Goal: Task Accomplishment & Management: Use online tool/utility

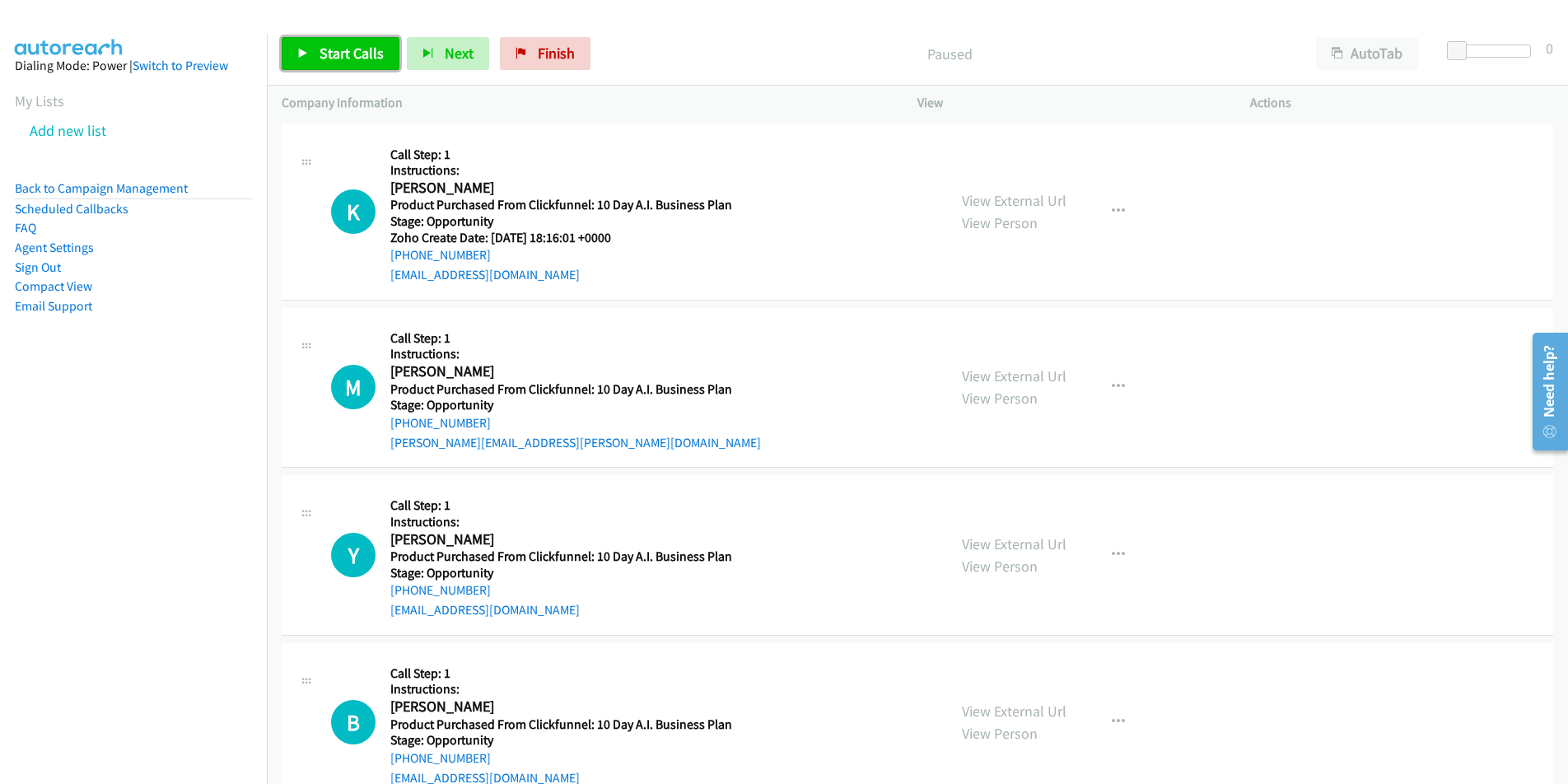
click at [327, 52] on span "Start Calls" at bounding box center [351, 53] width 65 height 19
click at [412, 52] on button "Next" at bounding box center [421, 53] width 82 height 33
click at [1116, 212] on icon "button" at bounding box center [1118, 212] width 13 height 13
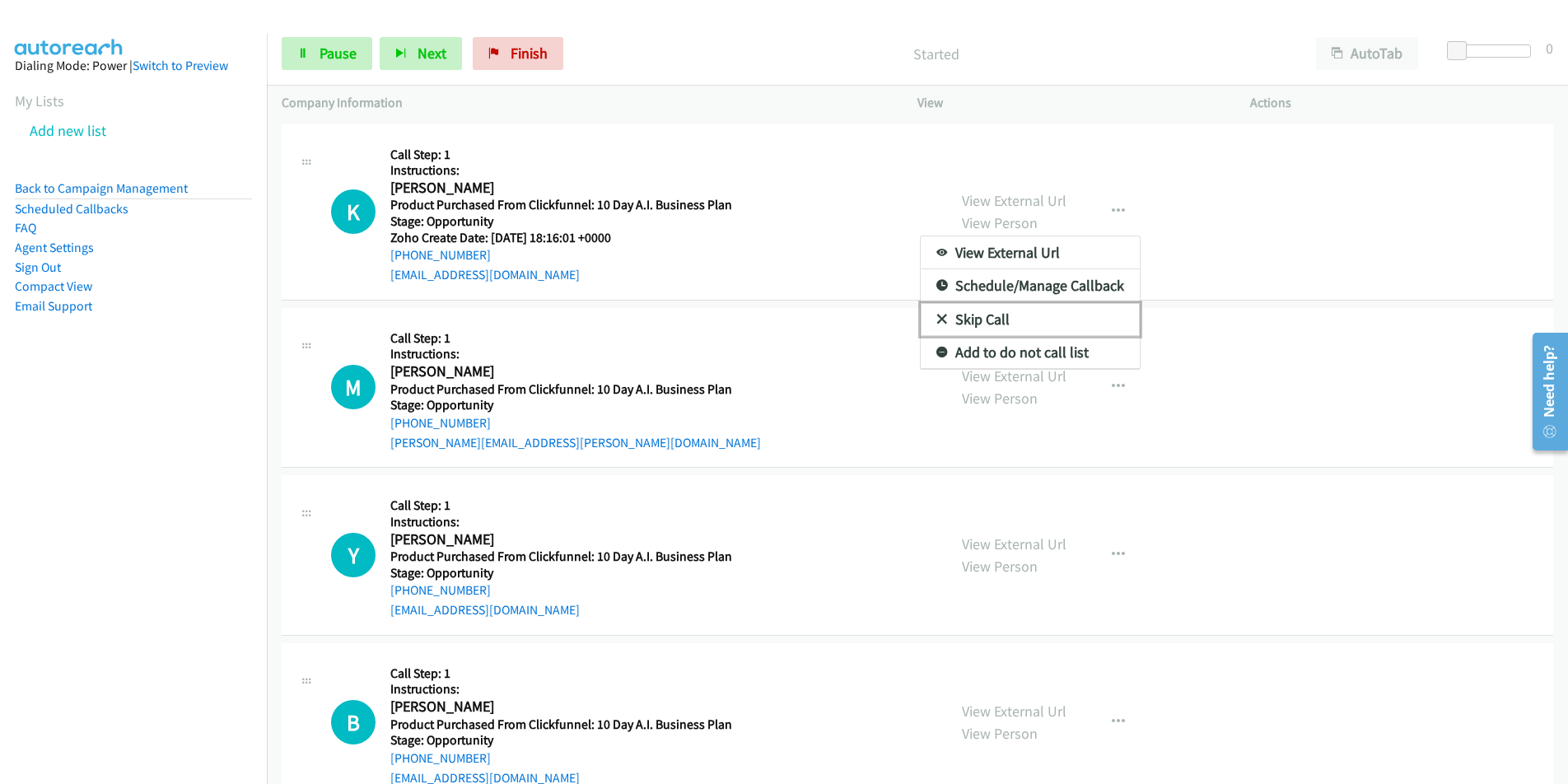
click at [1003, 318] on link "Skip Call" at bounding box center [1030, 318] width 219 height 33
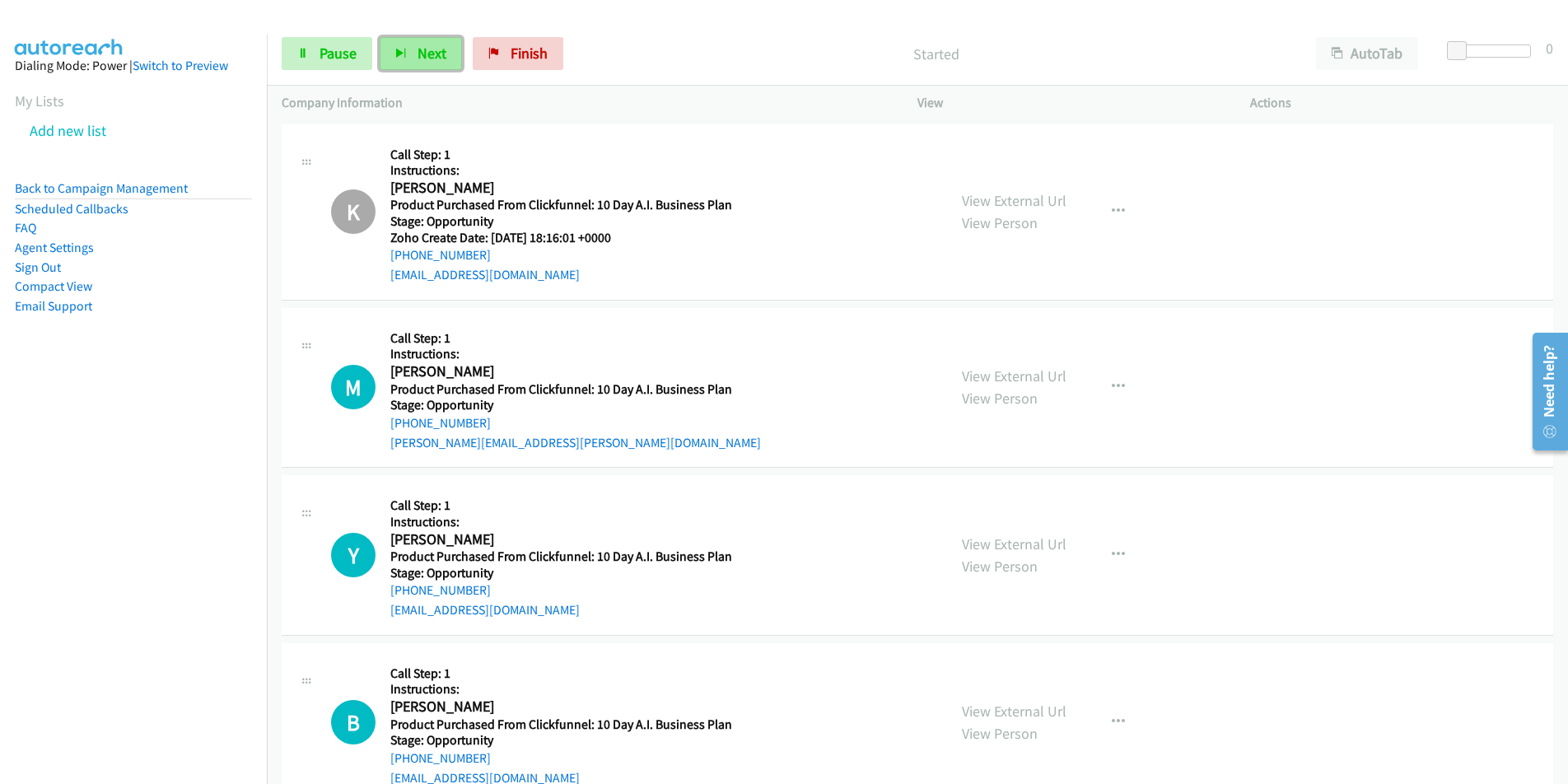
click at [398, 58] on icon "button" at bounding box center [401, 54] width 11 height 11
click at [513, 52] on span "Finish" at bounding box center [530, 53] width 37 height 19
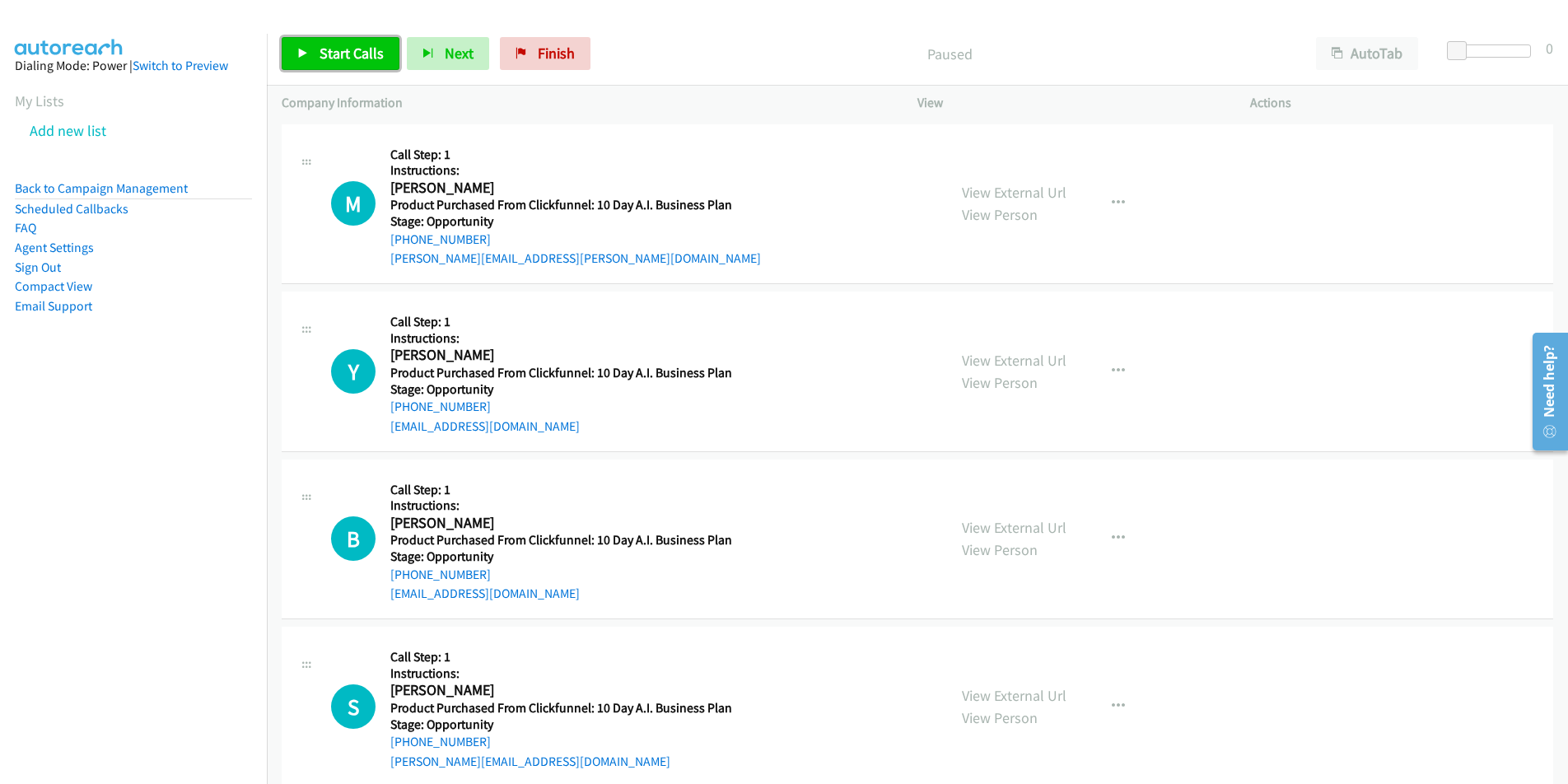
click at [350, 39] on link "Start Calls" at bounding box center [341, 53] width 118 height 33
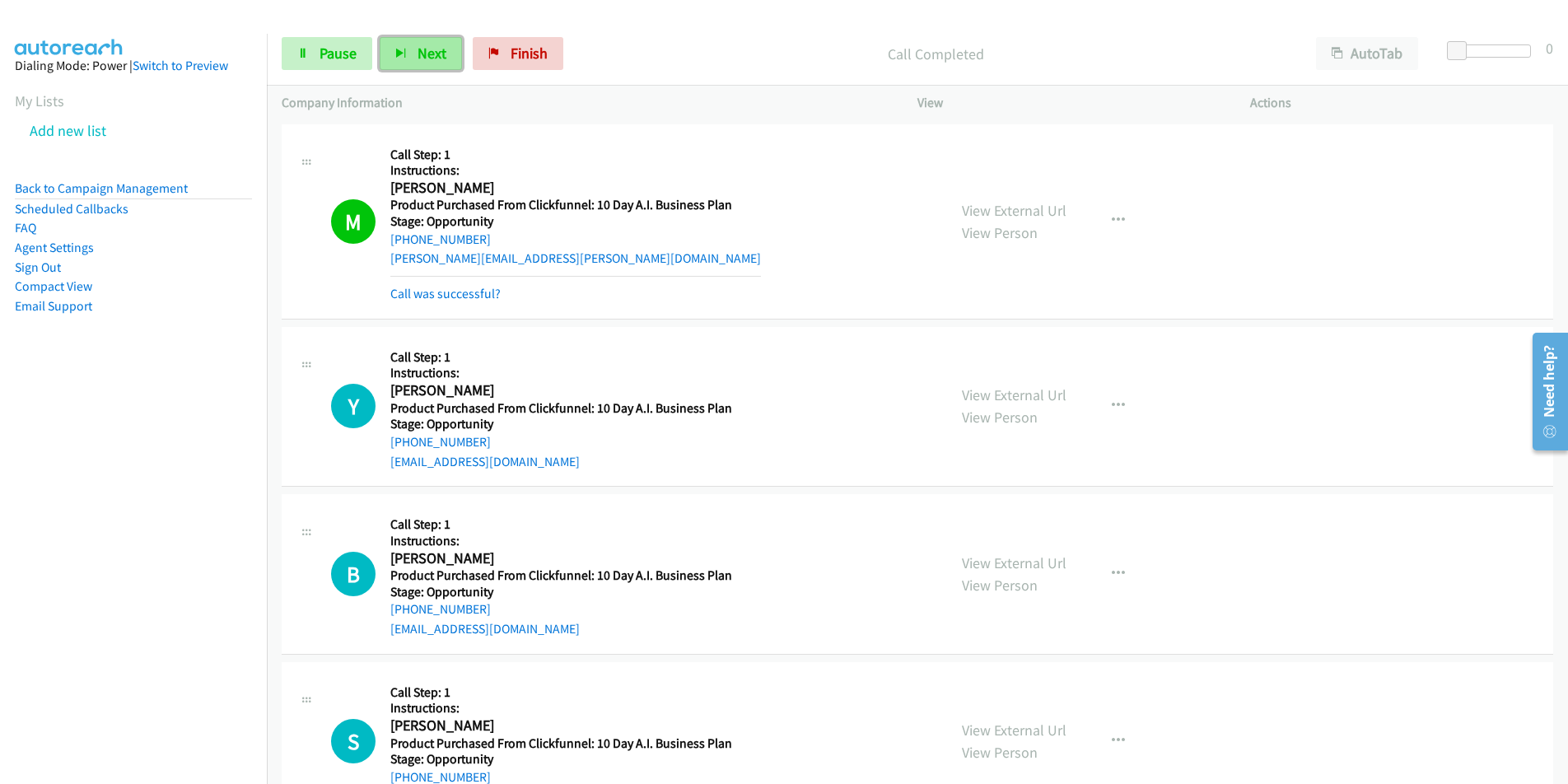
click at [411, 45] on button "Next" at bounding box center [421, 53] width 82 height 33
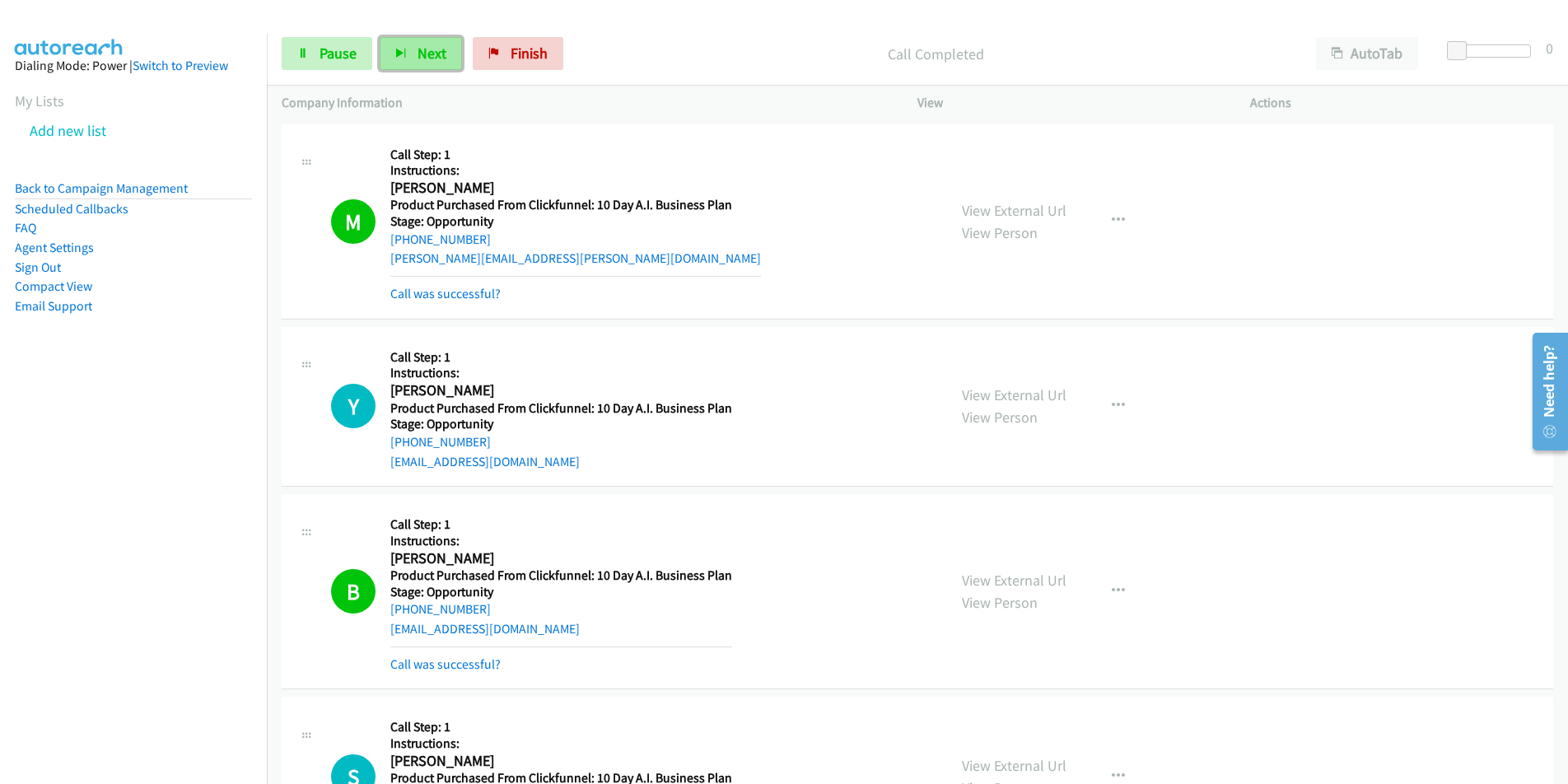
click at [417, 37] on button "Next" at bounding box center [421, 53] width 82 height 33
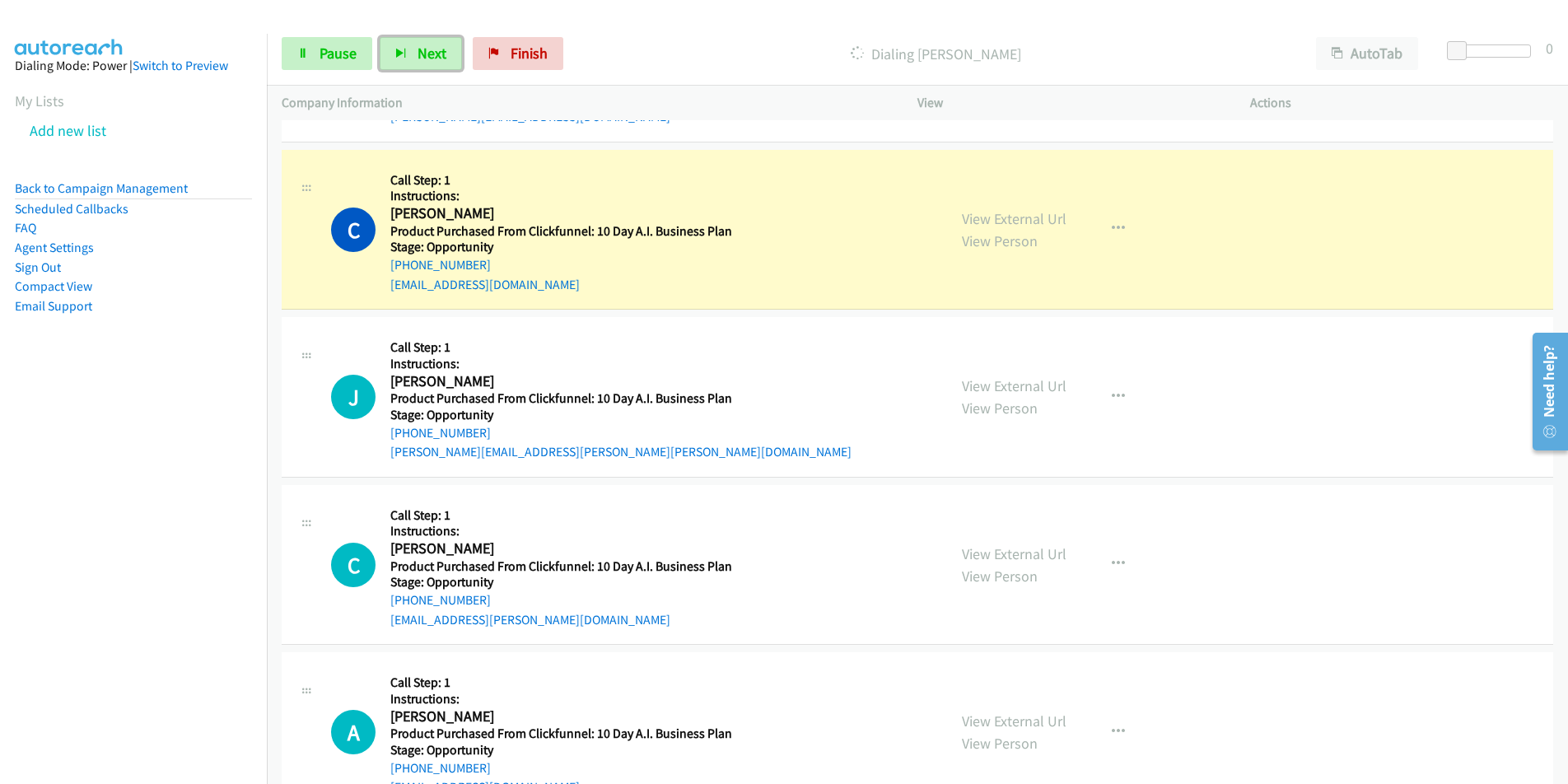
scroll to position [724, 0]
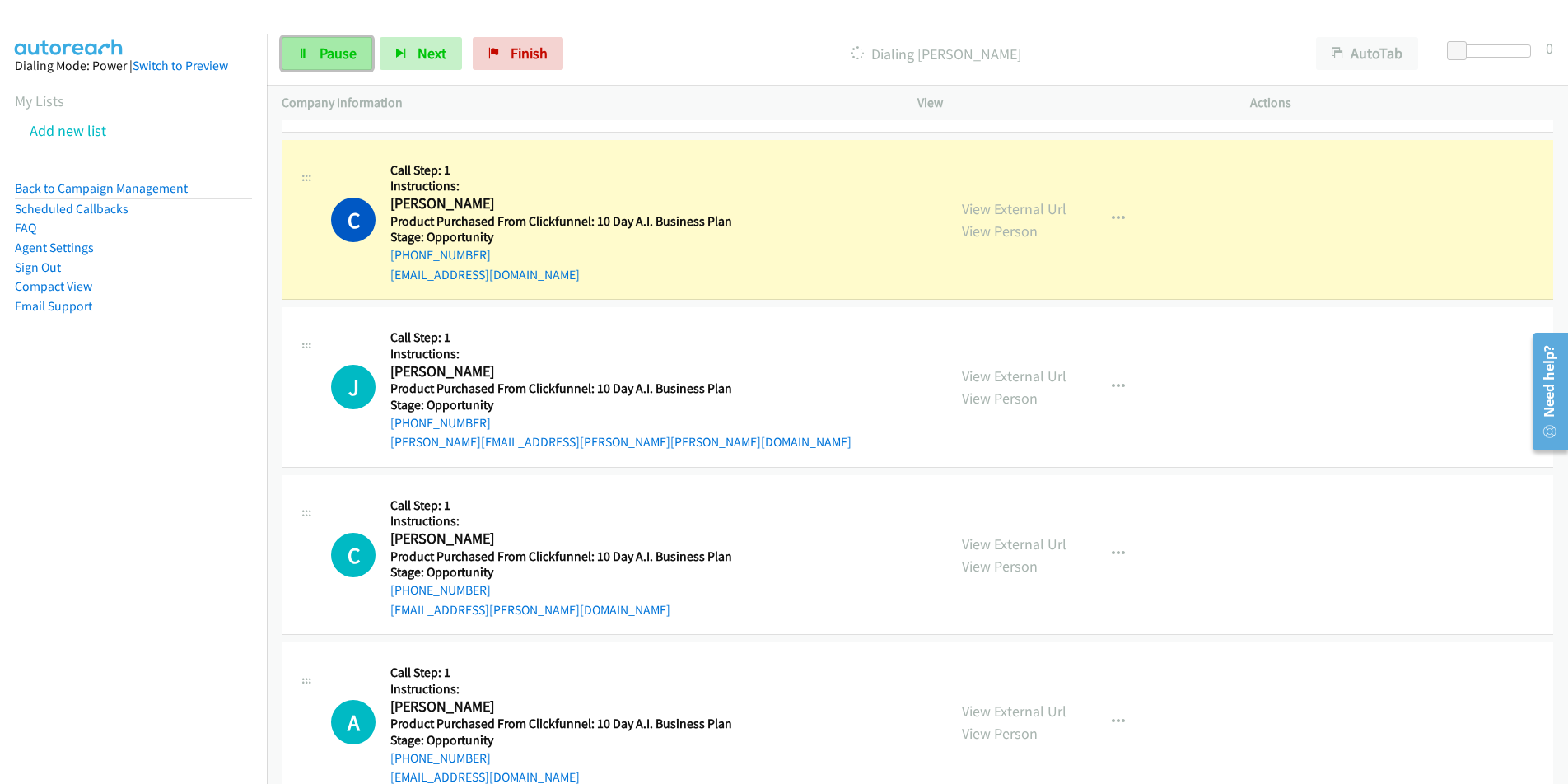
click at [336, 62] on span "Pause" at bounding box center [338, 53] width 37 height 19
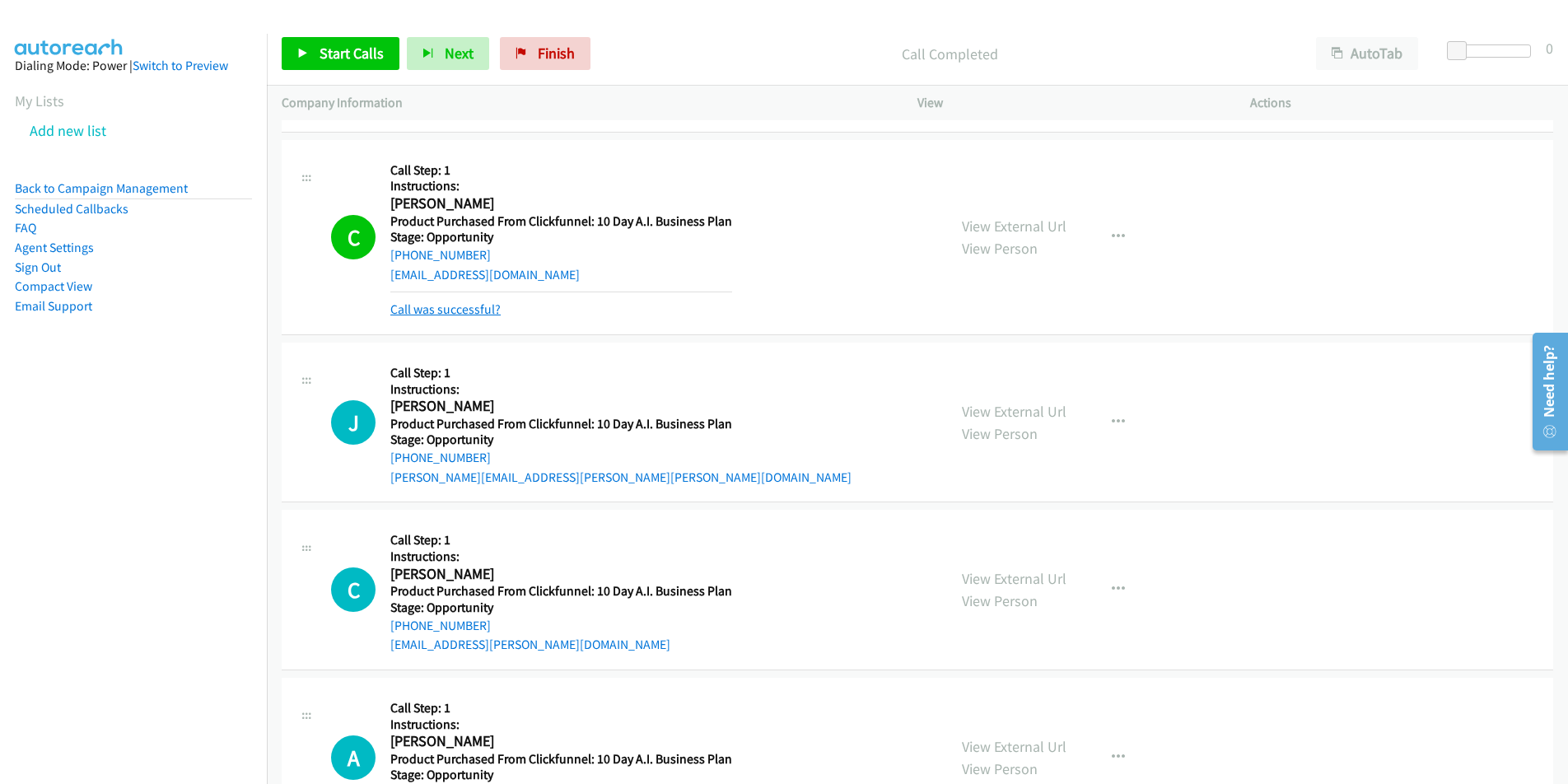
click at [473, 309] on link "Call was successful?" at bounding box center [446, 309] width 111 height 16
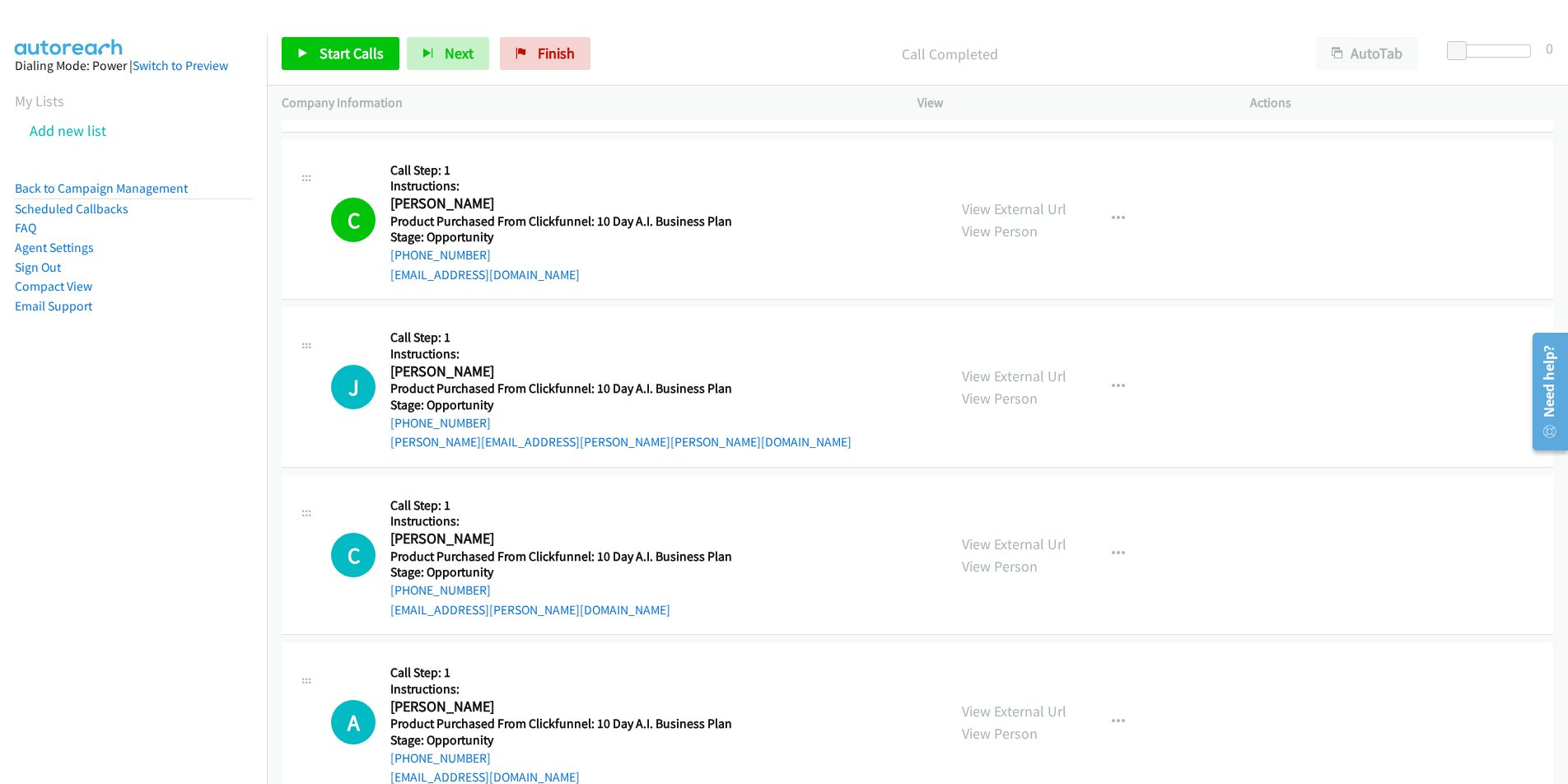
click at [536, 274] on div "cemilsap@gmail.com" at bounding box center [561, 274] width 342 height 20
click at [384, 277] on div "C Callback Scheduled Call Step: 1 Instructions: Carlos Milsap America/Los_Angel…" at bounding box center [631, 219] width 601 height 130
copy link "cemilsap@gmail.com"
click at [434, 57] on button "Next" at bounding box center [448, 53] width 82 height 33
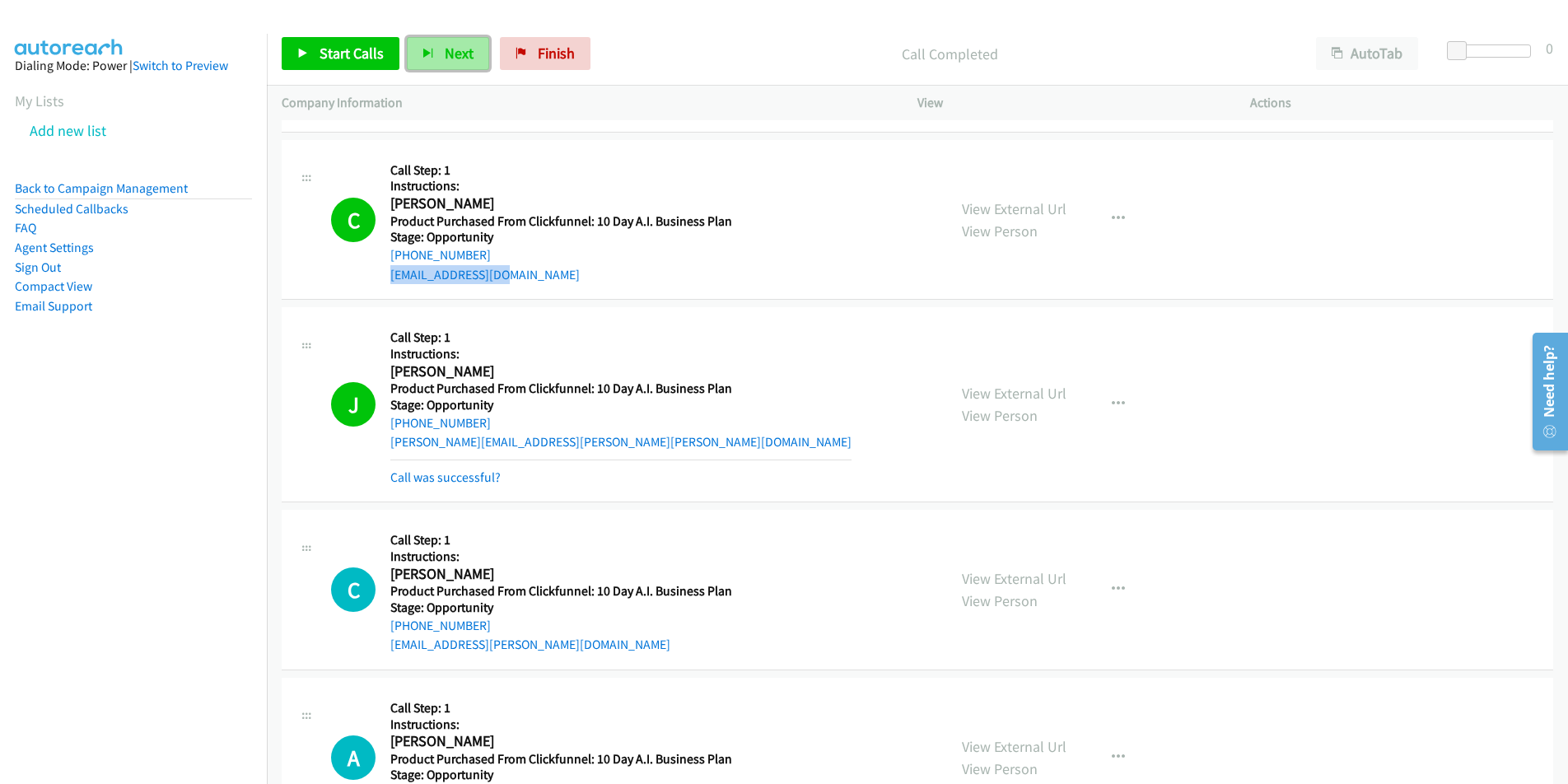
click at [454, 44] on span "Next" at bounding box center [459, 53] width 29 height 19
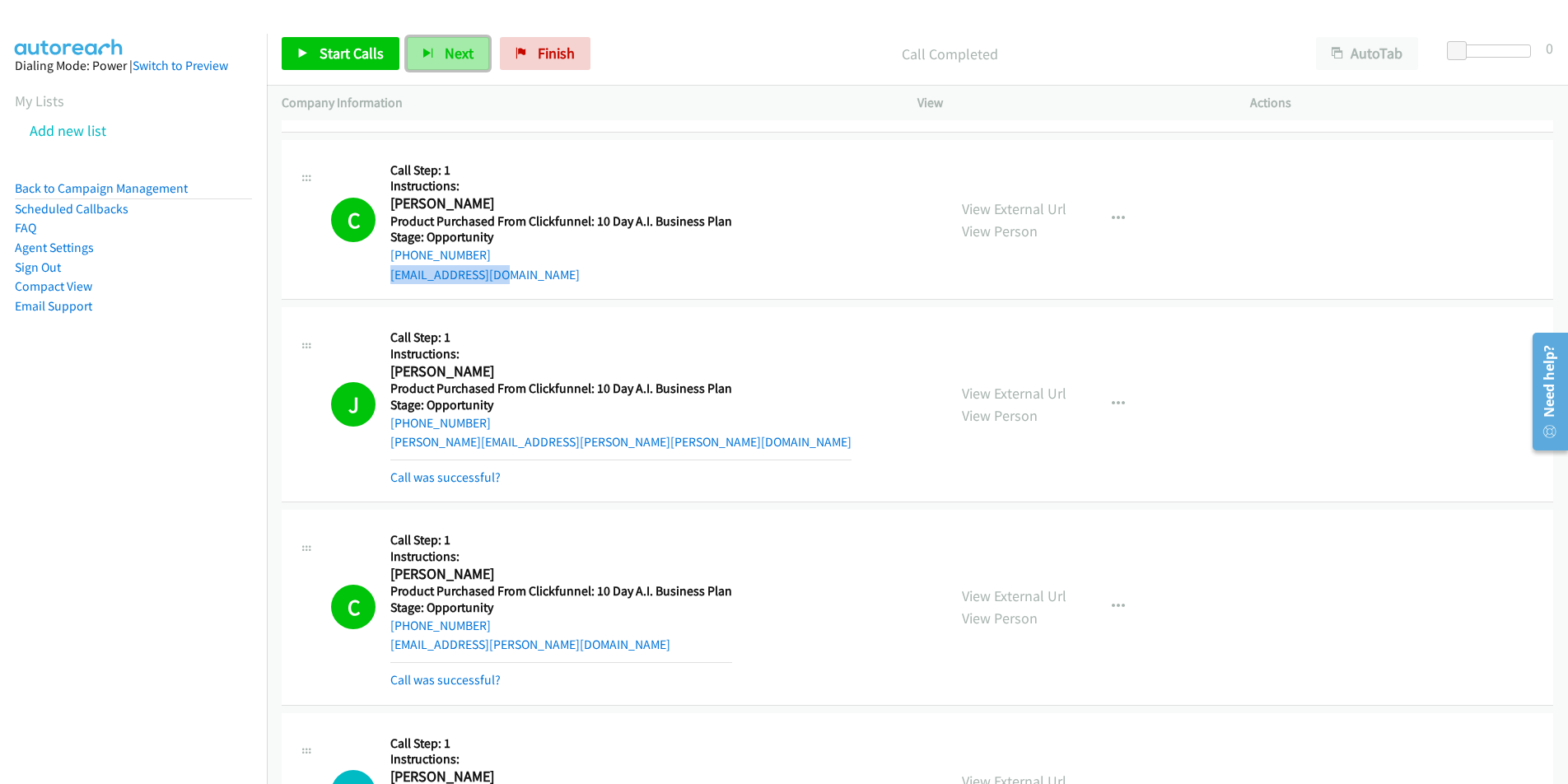
click at [445, 51] on span "Next" at bounding box center [459, 53] width 29 height 19
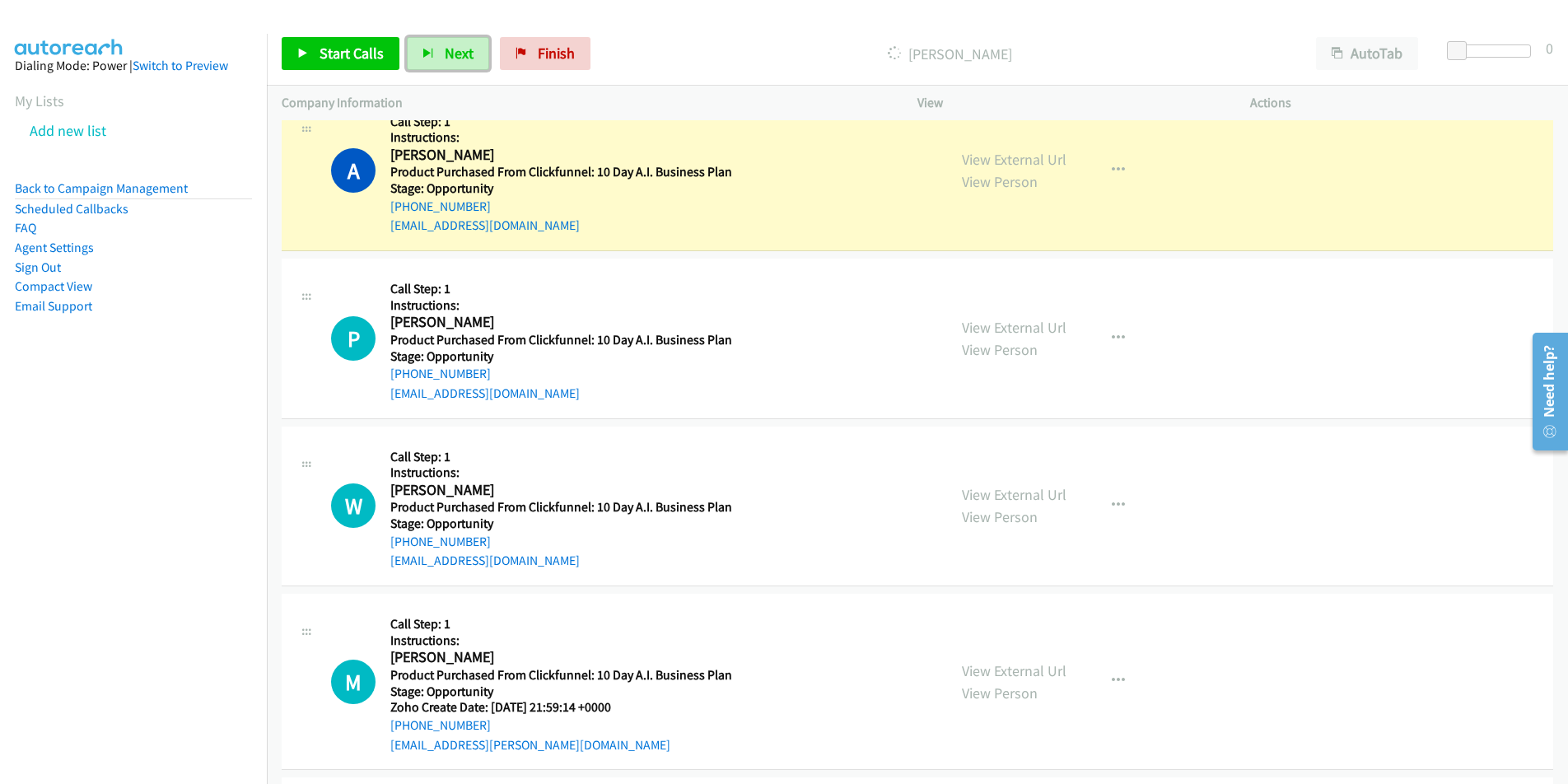
scroll to position [1372, 0]
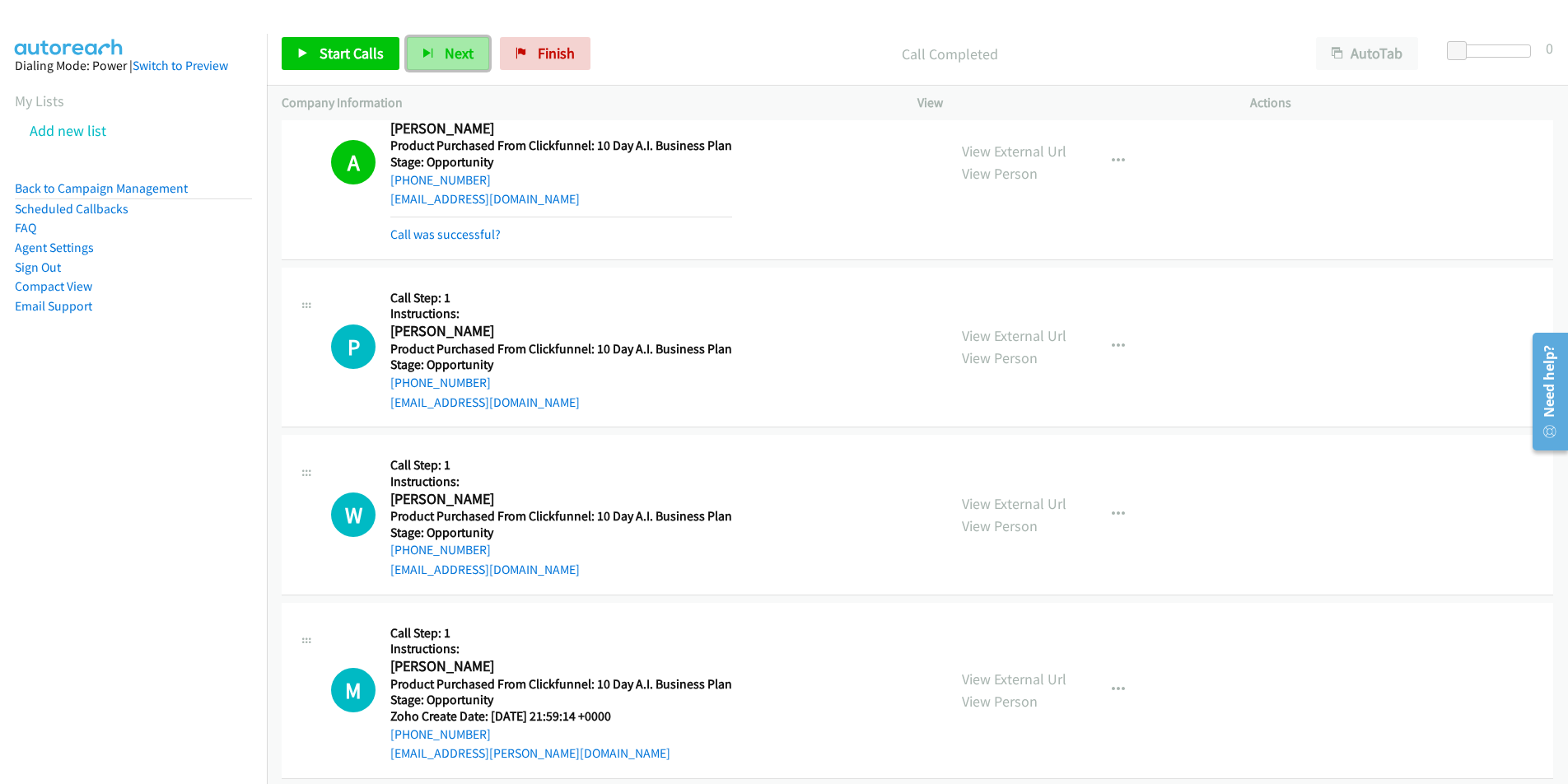
click at [438, 47] on button "Next" at bounding box center [448, 53] width 82 height 33
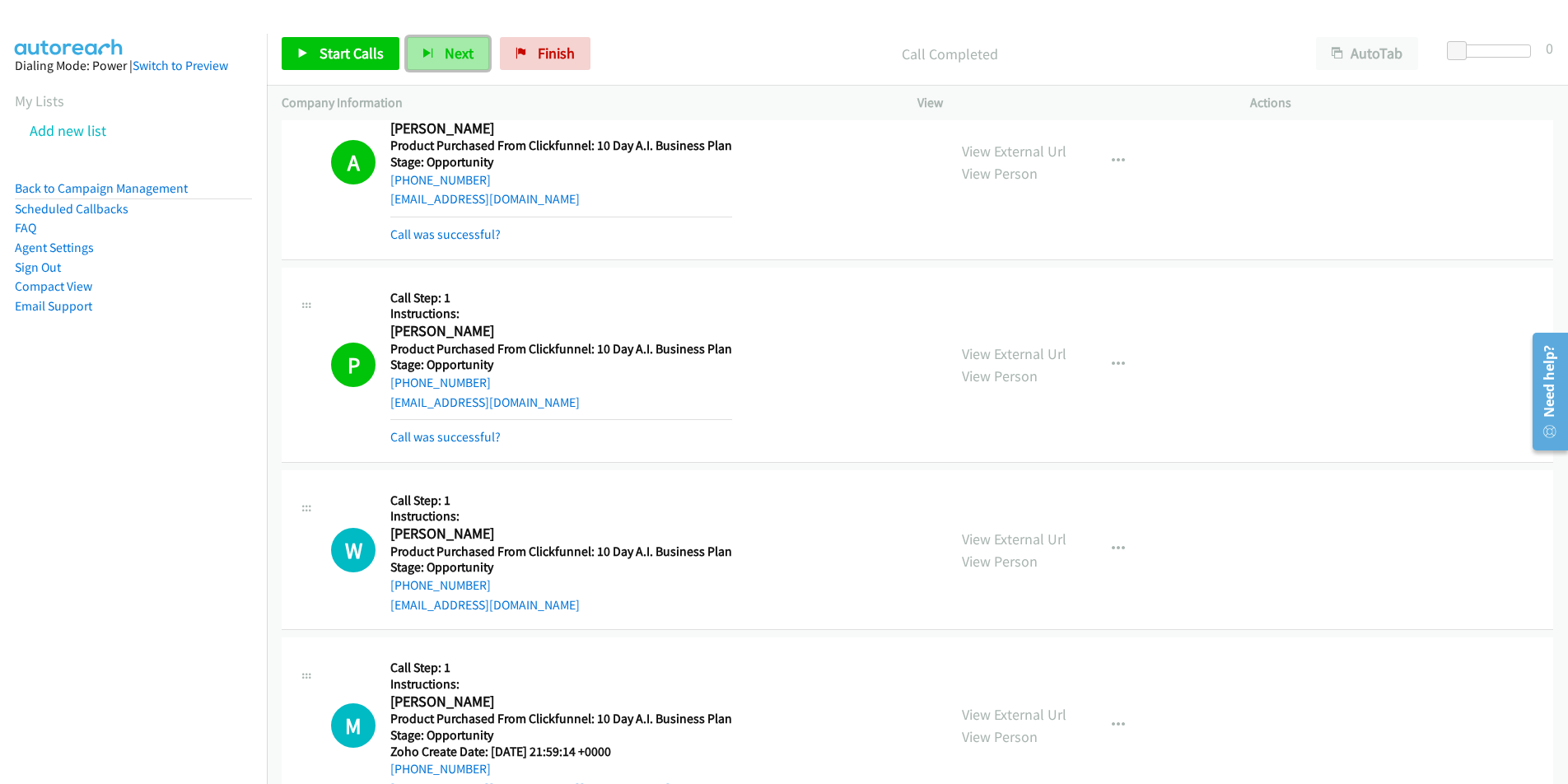
click at [452, 60] on span "Next" at bounding box center [459, 53] width 29 height 19
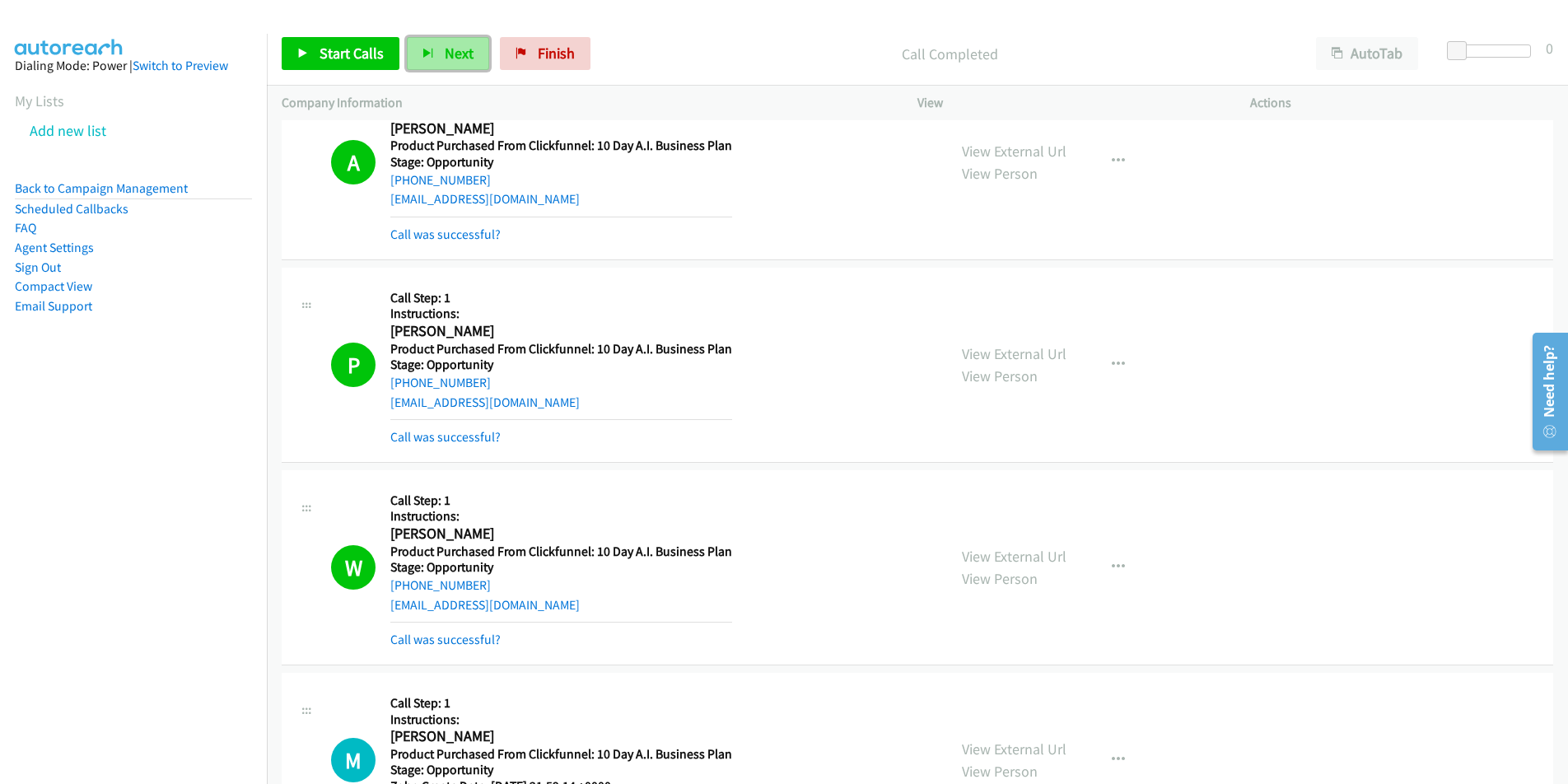
click at [449, 53] on span "Next" at bounding box center [459, 53] width 29 height 19
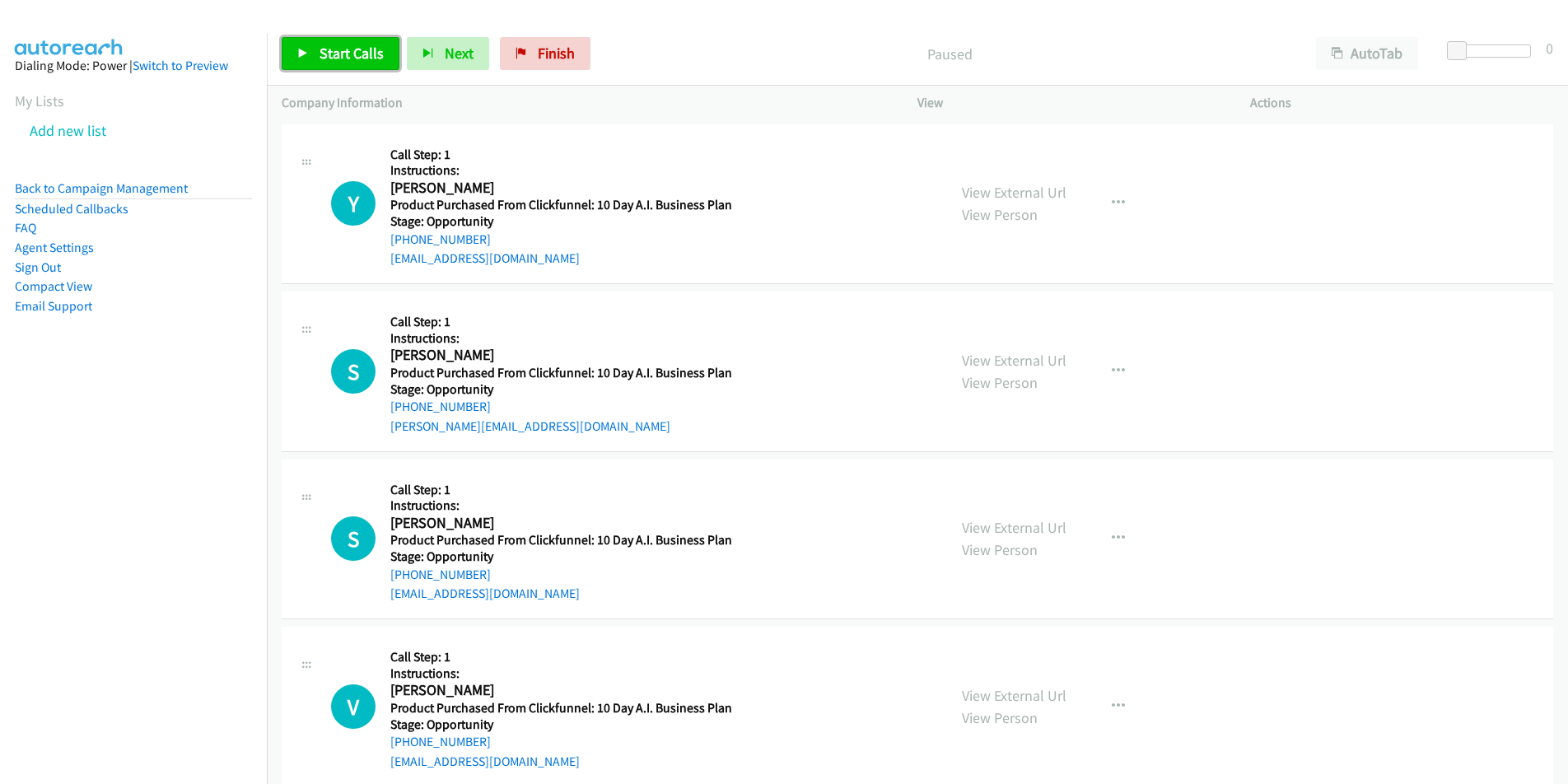
click at [324, 49] on span "Start Calls" at bounding box center [351, 53] width 65 height 19
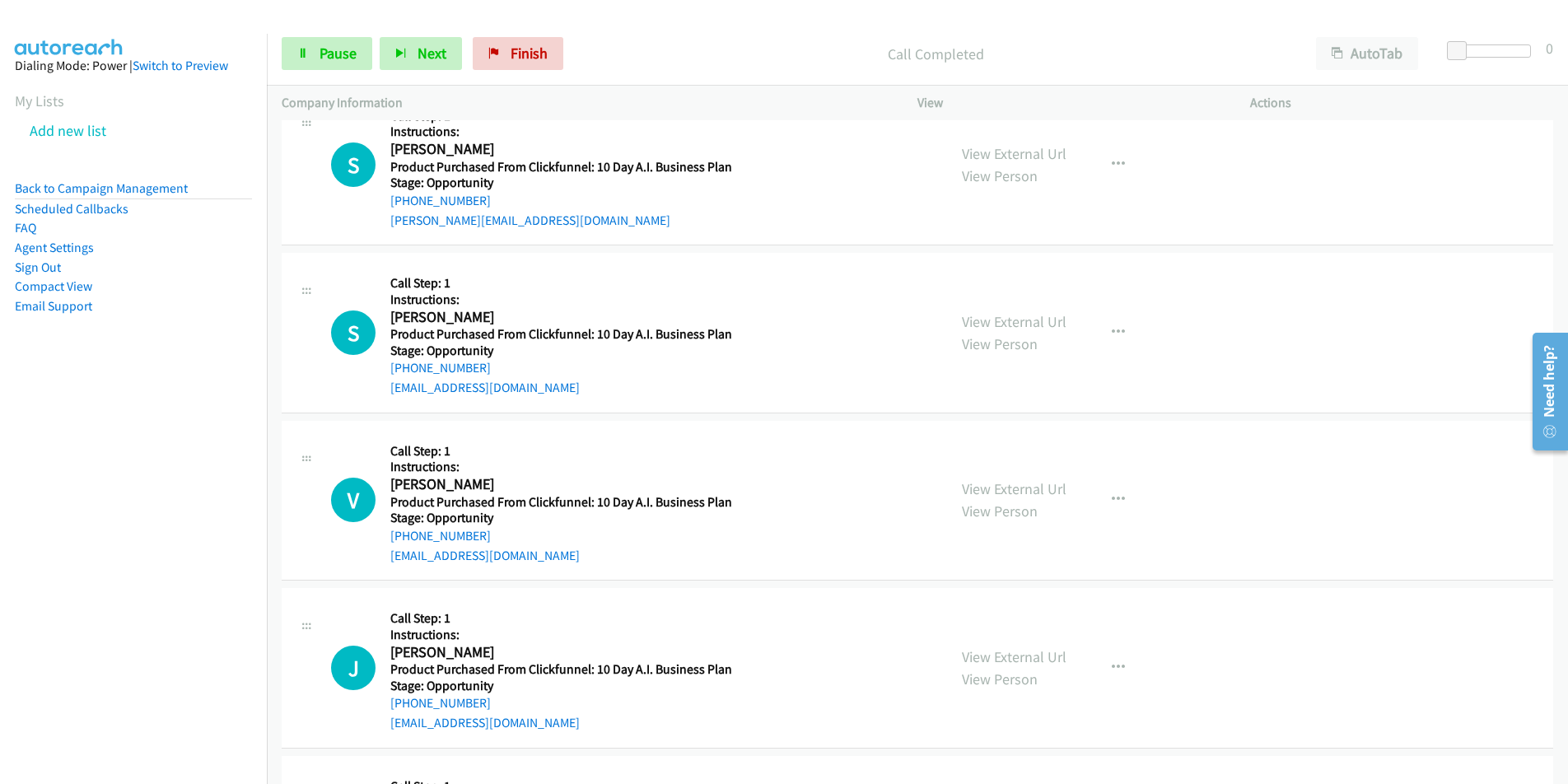
scroll to position [263, 0]
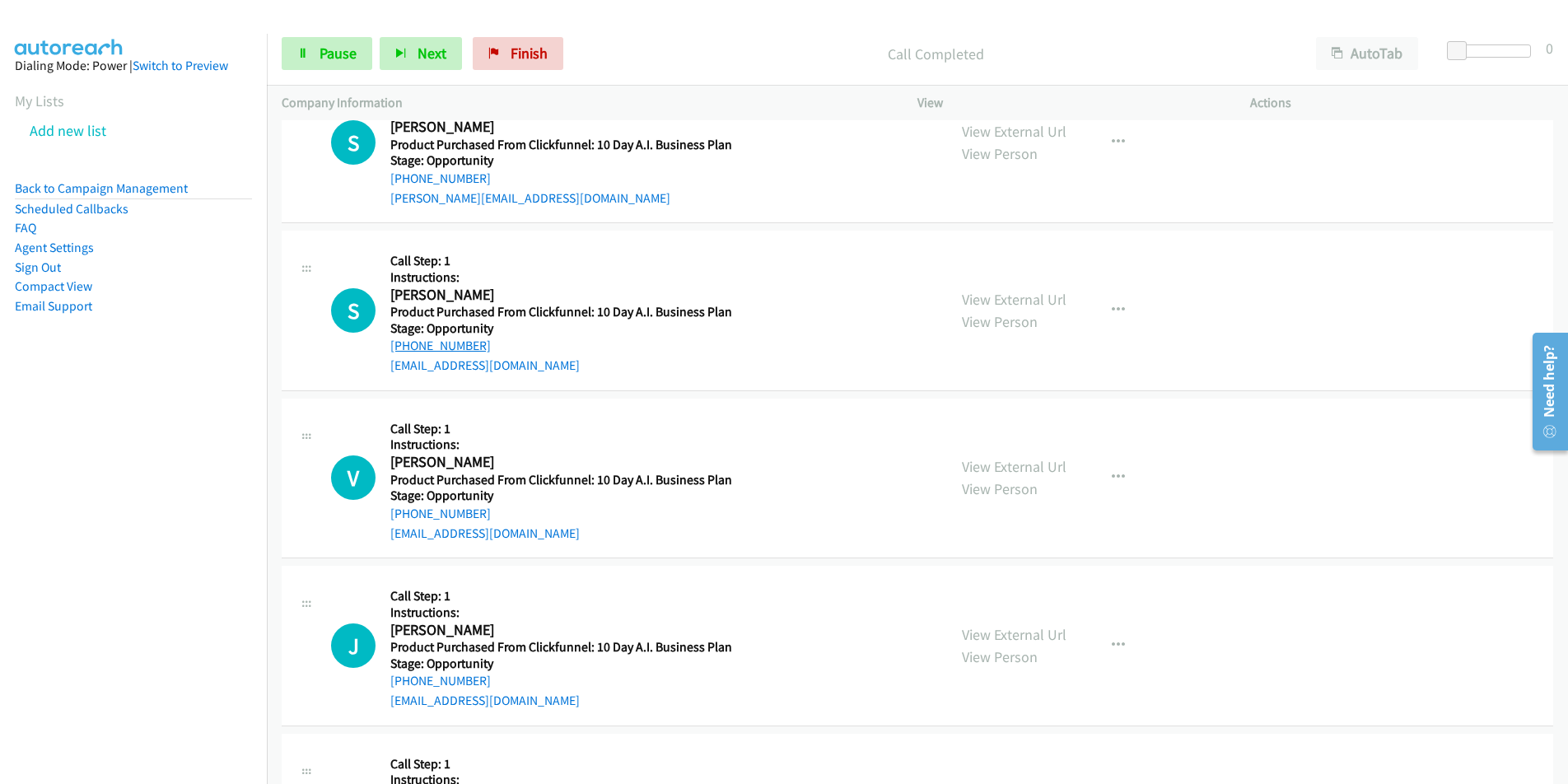
click at [445, 346] on link "+1 912-876-9514" at bounding box center [441, 345] width 100 height 16
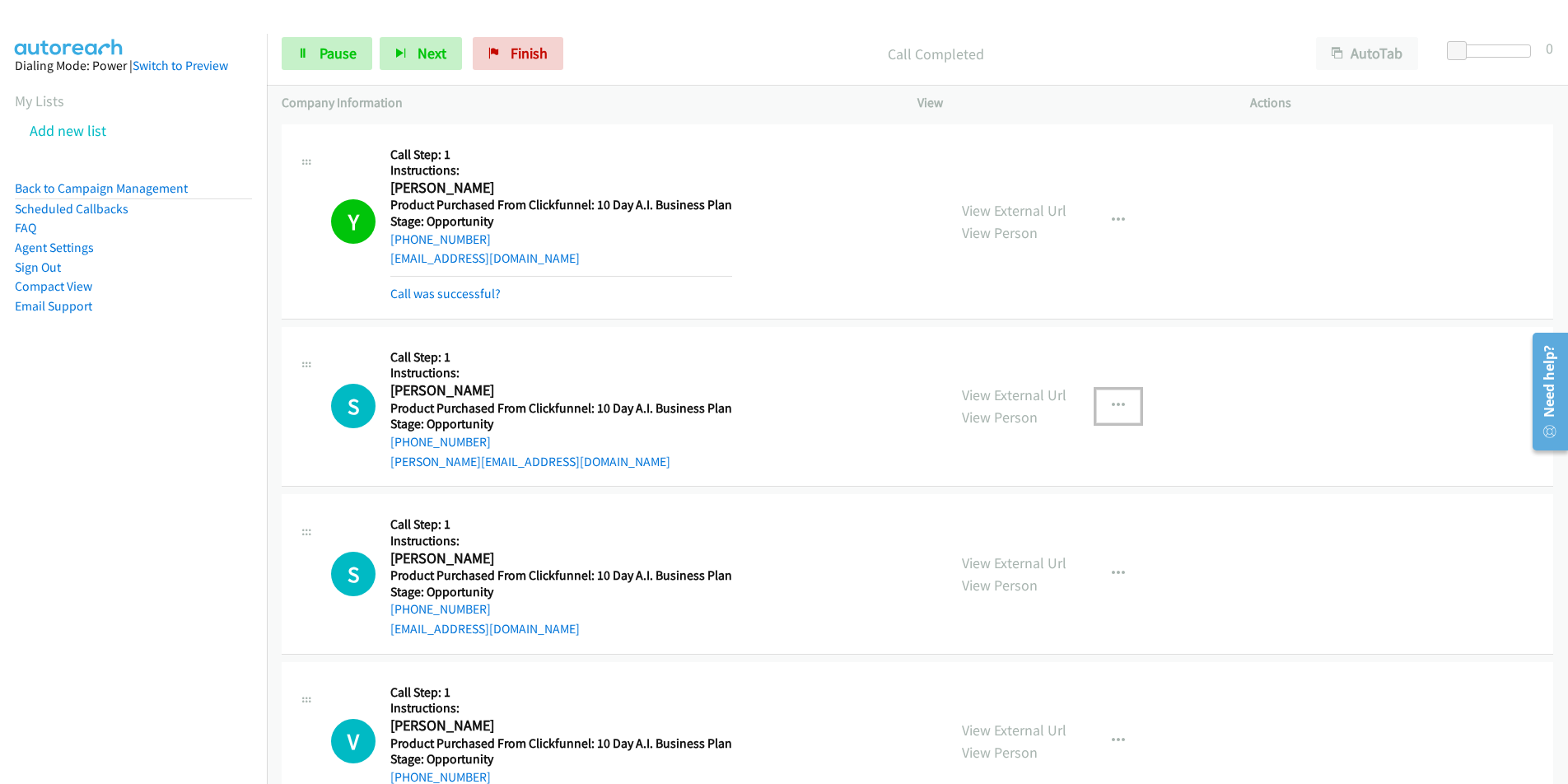
click at [1120, 400] on button "button" at bounding box center [1118, 406] width 44 height 33
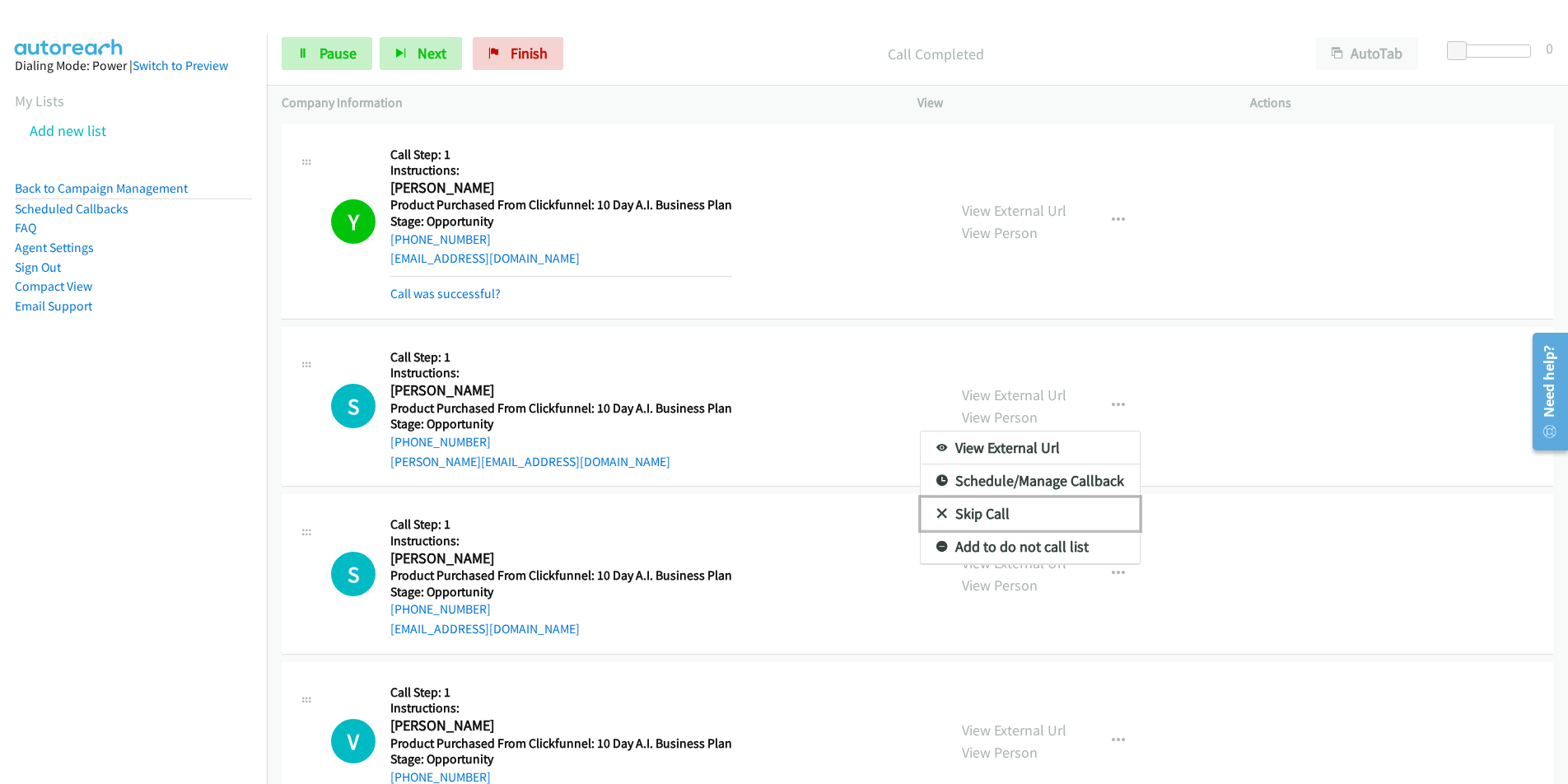
click at [987, 522] on link "Skip Call" at bounding box center [1030, 513] width 219 height 33
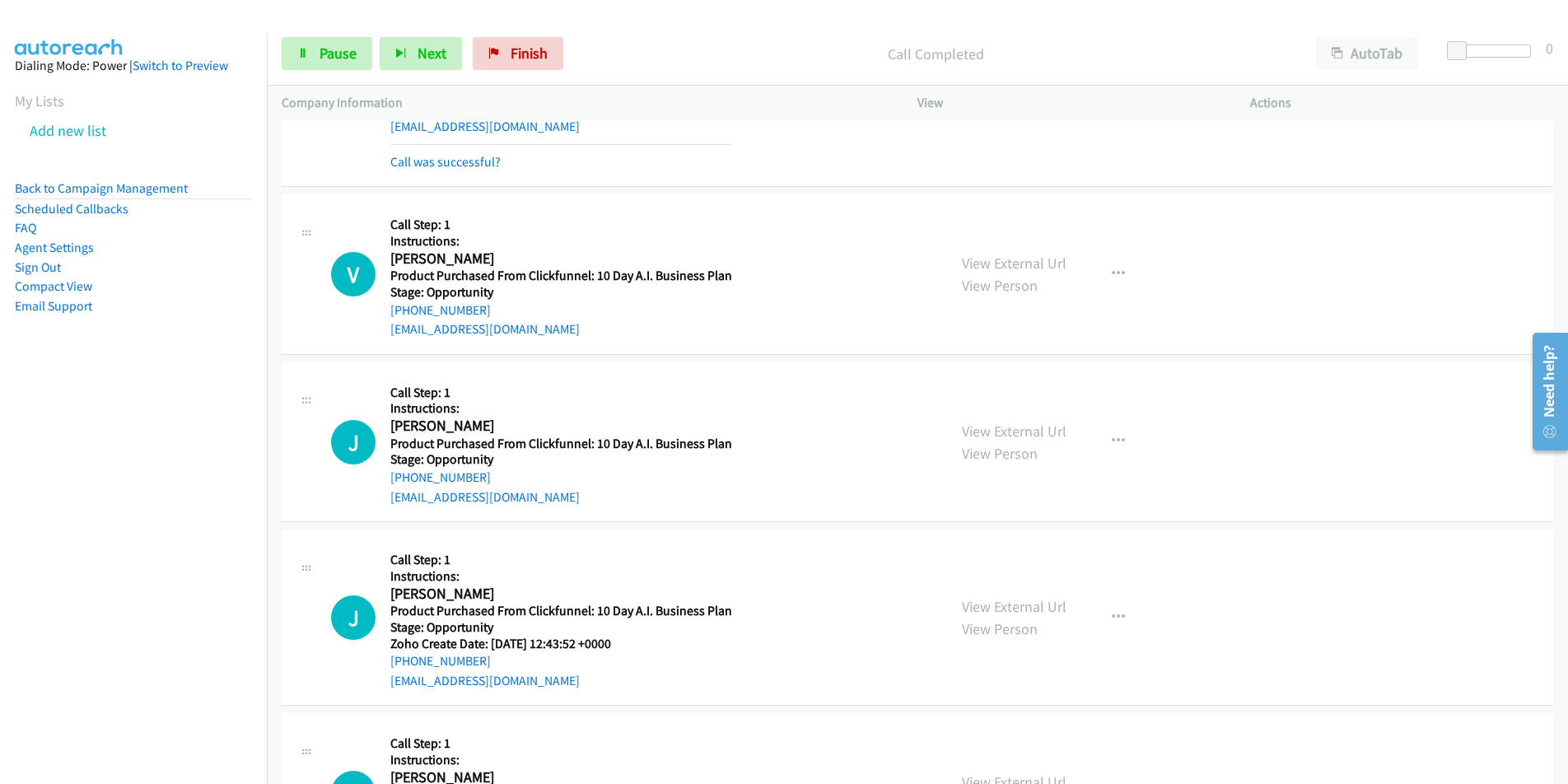
scroll to position [526, 0]
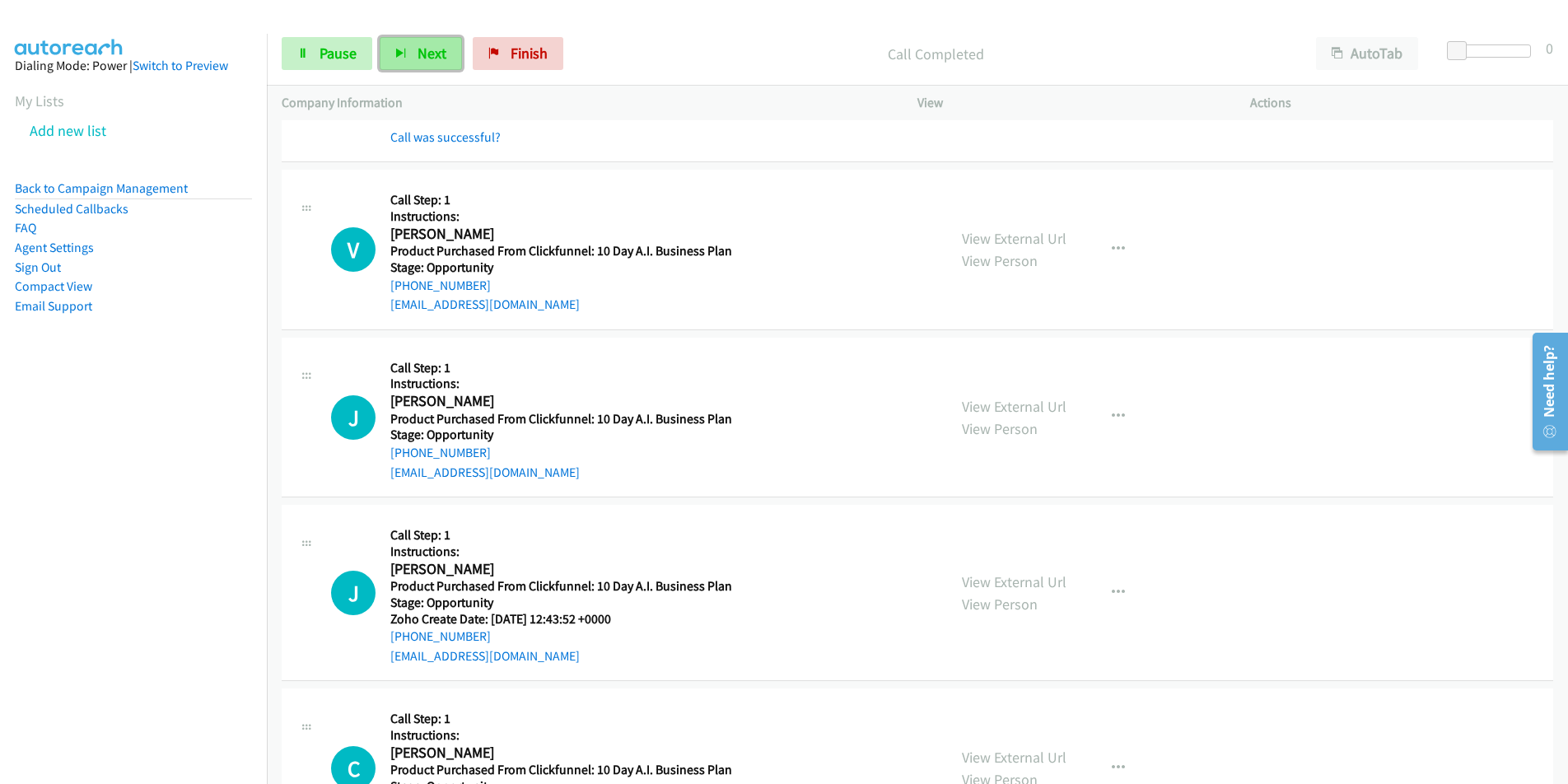
click at [419, 58] on span "Next" at bounding box center [432, 53] width 29 height 19
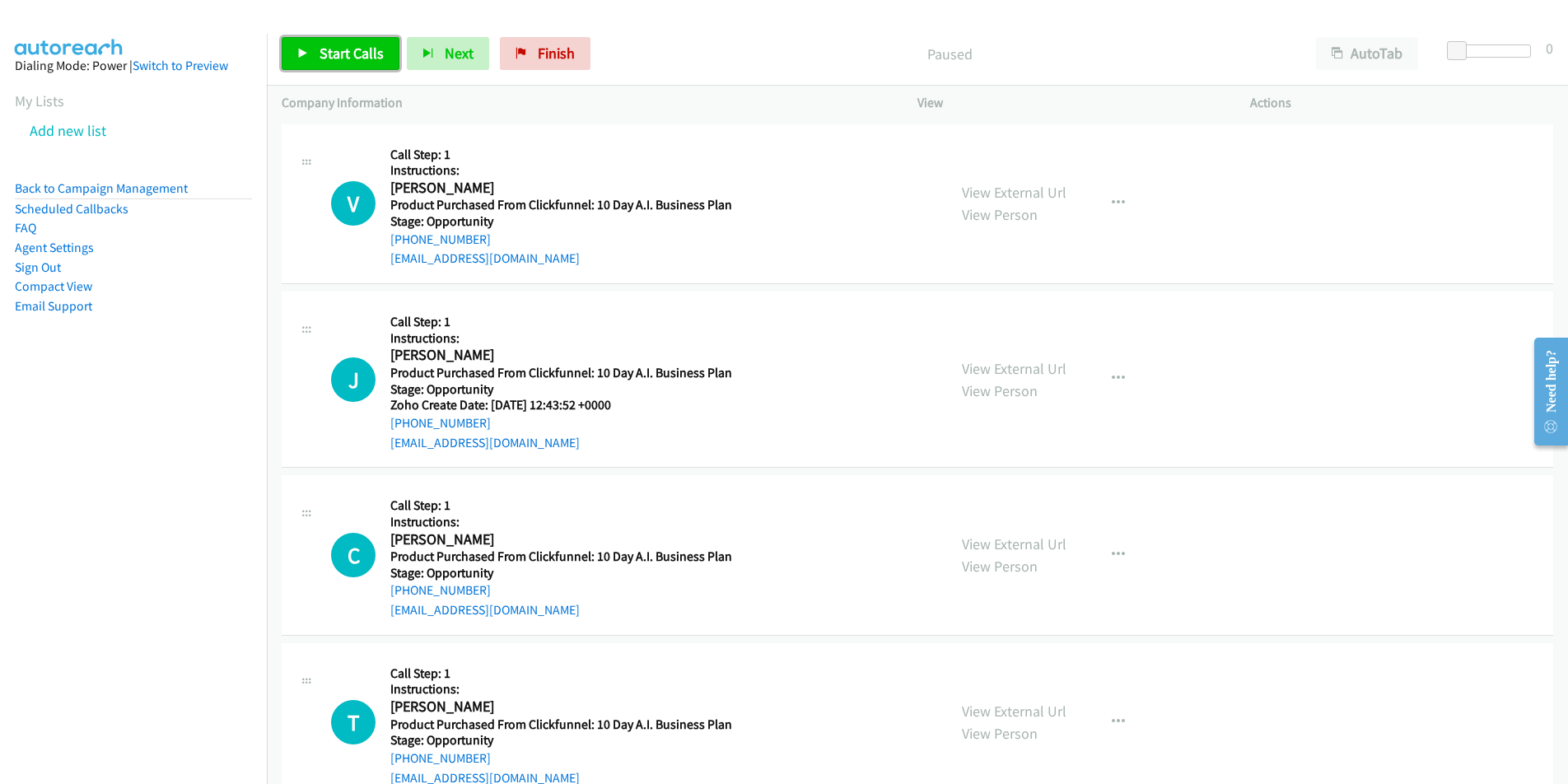
click at [335, 51] on span "Start Calls" at bounding box center [351, 53] width 65 height 19
